Goal: Find specific page/section: Find specific page/section

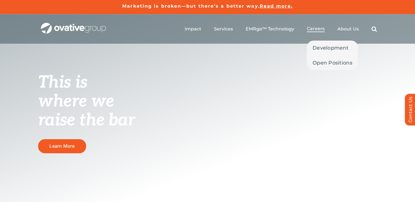
click at [314, 28] on span "Careers" at bounding box center [316, 29] width 18 height 6
click at [331, 59] on span "Open Positions" at bounding box center [332, 63] width 40 height 8
click at [320, 29] on span "Careers" at bounding box center [316, 29] width 18 height 6
